Goal: Navigation & Orientation: Find specific page/section

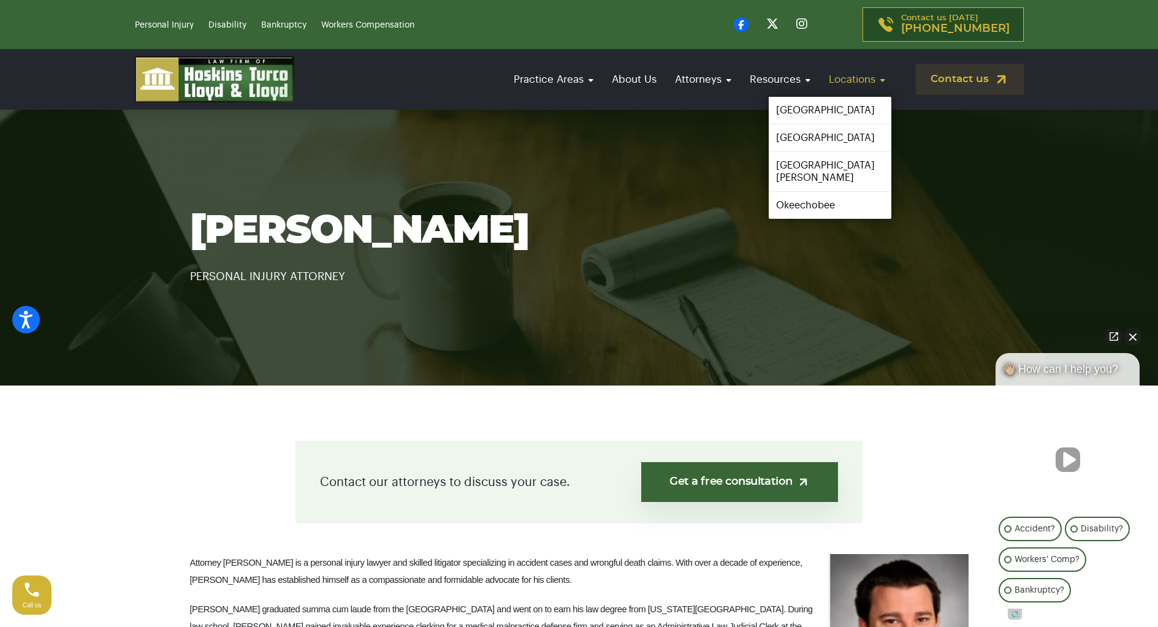
click at [857, 78] on link "Locations" at bounding box center [857, 79] width 69 height 35
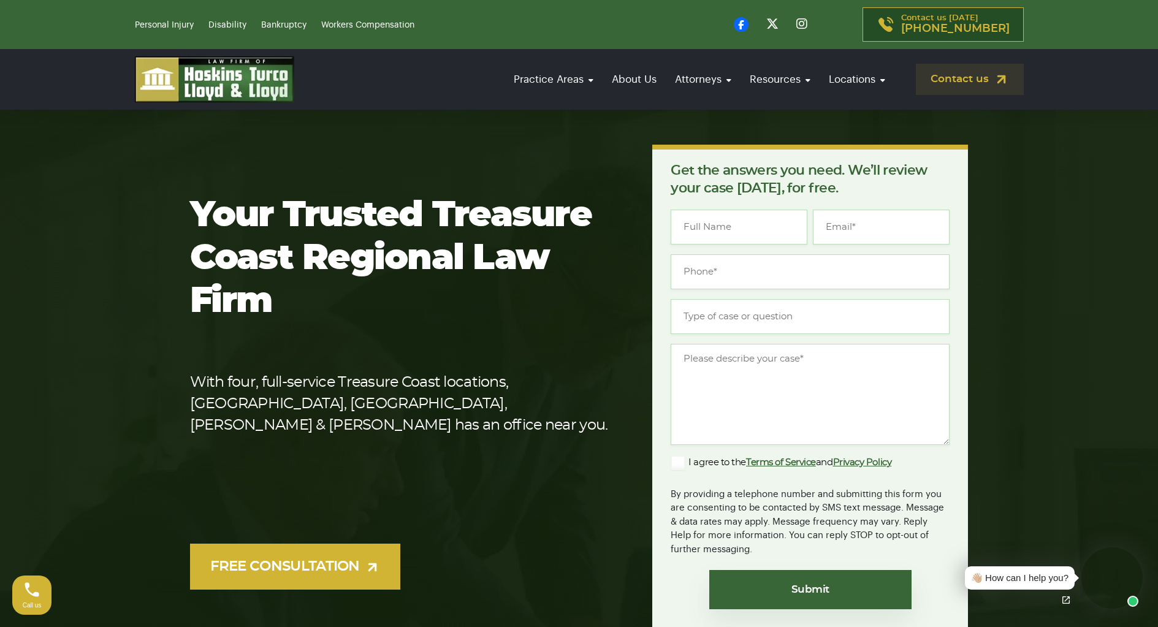
click at [484, 201] on div "Your Trusted Treasure Coast Regional Law Firm With four, full-service Treasure …" at bounding box center [580, 392] width 794 height 495
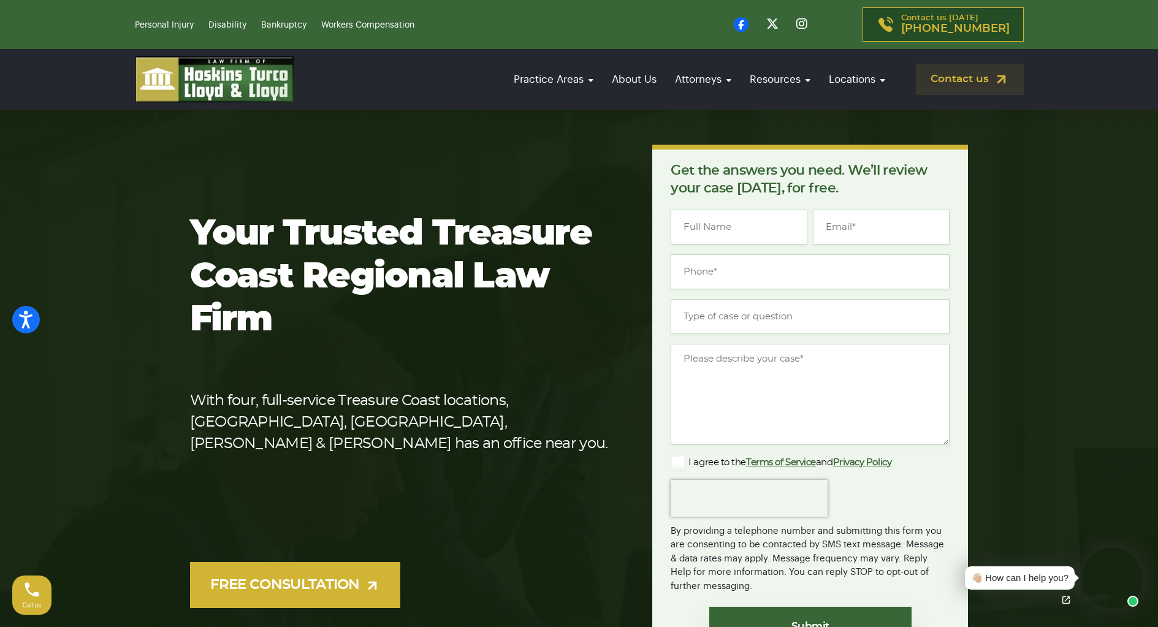
drag, startPoint x: 846, startPoint y: 82, endPoint x: 646, endPoint y: 120, distance: 204.1
click at [646, 120] on section "Your Trusted Treasure Coast Regional Law Firm With four, full-service Treasure …" at bounding box center [579, 411] width 1158 height 642
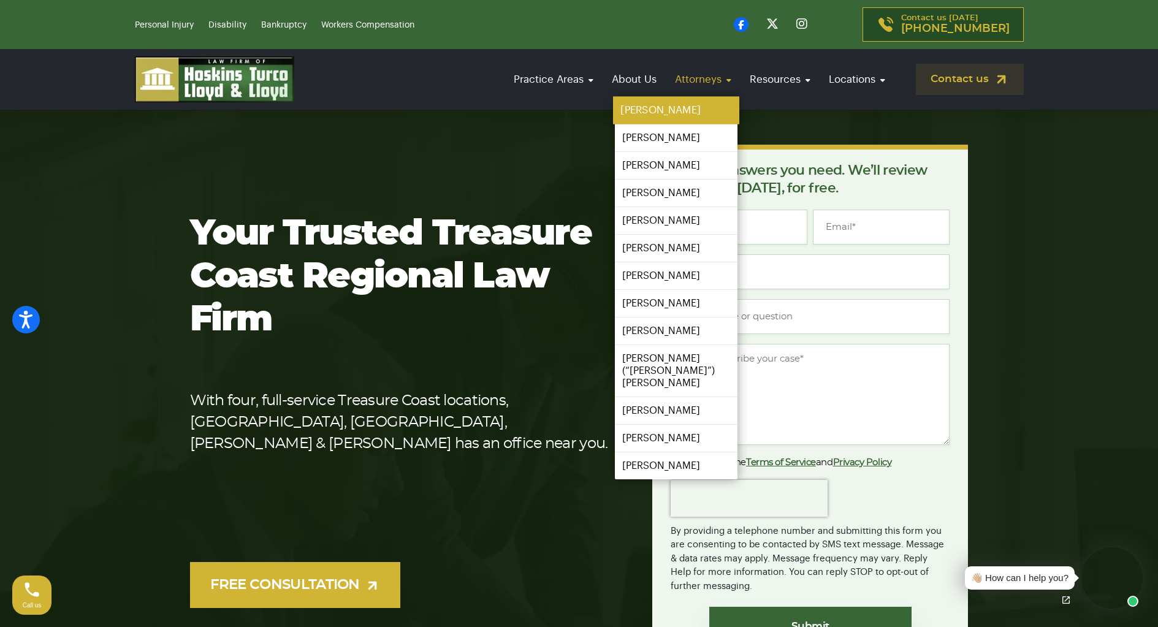
click at [659, 112] on link "[PERSON_NAME]" at bounding box center [676, 111] width 126 height 28
